Goal: Task Accomplishment & Management: Manage account settings

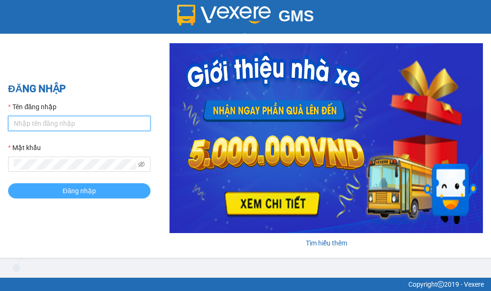
type input "hai.caolam"
click at [84, 183] on button "Đăng nhập" at bounding box center [79, 190] width 143 height 15
